Goal: Transaction & Acquisition: Purchase product/service

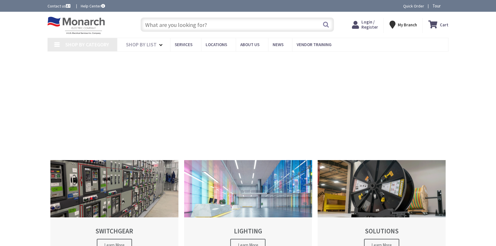
type input "[STREET_ADDRESS]"
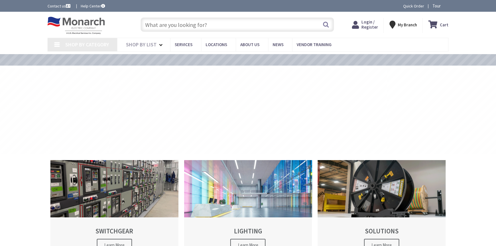
click at [352, 23] on div "Login / Register Login" at bounding box center [364, 25] width 37 height 15
click at [369, 26] on span "Login / Register" at bounding box center [369, 24] width 17 height 11
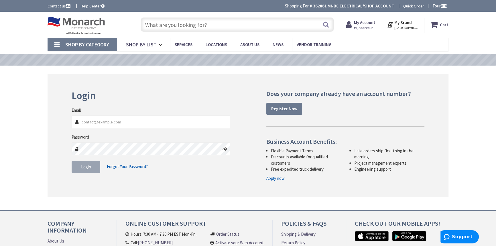
type input "srahman@mnbcelectrical.com"
click at [88, 163] on button "Login" at bounding box center [86, 167] width 29 height 12
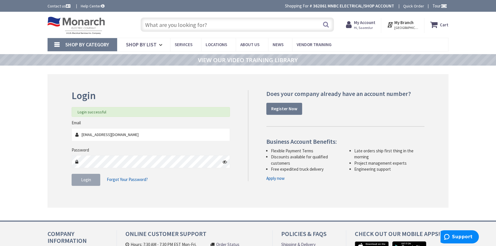
click at [169, 27] on input "text" at bounding box center [237, 24] width 193 height 14
type input "350"
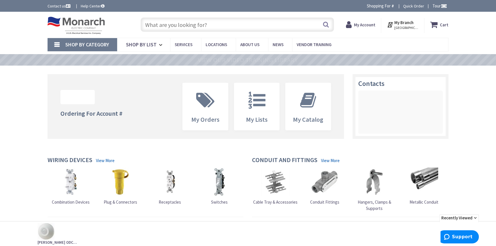
click at [169, 27] on input "text" at bounding box center [237, 24] width 193 height 14
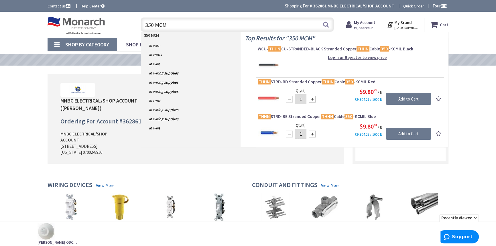
type input "350 MCM"
click at [196, 170] on div "Upload Logo MNBC ELECTRICAL/SHOP ACCOUNT (Saaeedur Rahman) Ordering For Account…" at bounding box center [248, 123] width 401 height 98
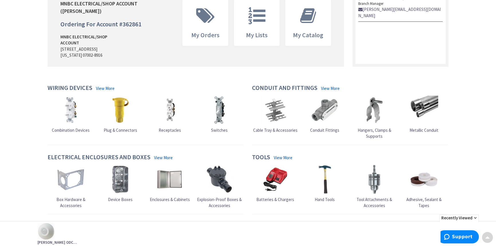
drag, startPoint x: 349, startPoint y: 110, endPoint x: 348, endPoint y: 132, distance: 22.1
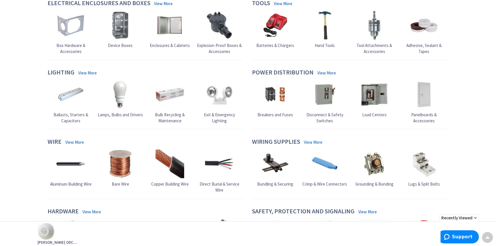
scroll to position [307, 0]
